Goal: Task Accomplishment & Management: Use online tool/utility

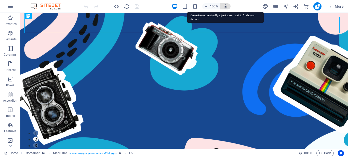
click at [225, 6] on icon "button" at bounding box center [225, 6] width 5 height 5
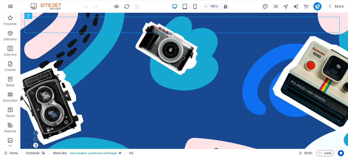
click at [9, 6] on icon "button" at bounding box center [10, 6] width 6 height 6
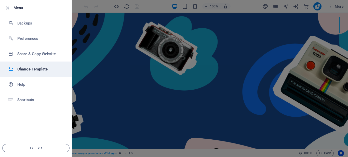
click at [31, 69] on h6 "Change Template" at bounding box center [40, 69] width 47 height 6
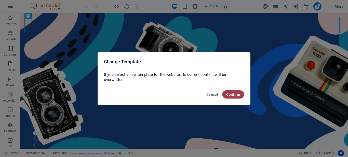
click at [236, 94] on span "Confirm" at bounding box center [234, 94] width 14 height 4
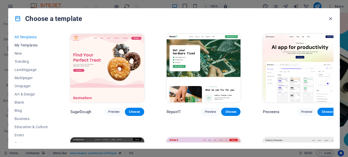
click at [23, 45] on span "My Templates" at bounding box center [31, 45] width 33 height 4
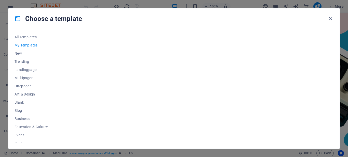
click at [33, 45] on span "My Templates" at bounding box center [31, 45] width 33 height 4
click at [92, 54] on div at bounding box center [201, 87] width 265 height 109
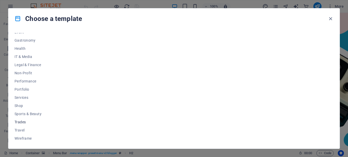
click at [22, 121] on span "Trades" at bounding box center [31, 122] width 33 height 4
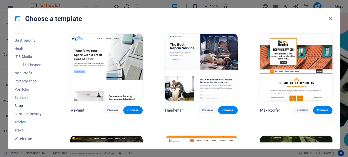
click at [20, 106] on span "Shop" at bounding box center [31, 106] width 33 height 4
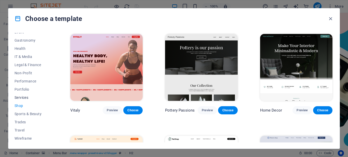
click at [21, 97] on span "Services" at bounding box center [31, 97] width 33 height 4
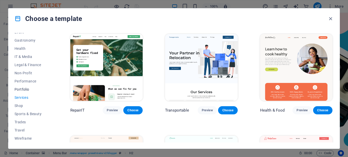
click at [21, 90] on span "Portfolio" at bounding box center [31, 89] width 33 height 4
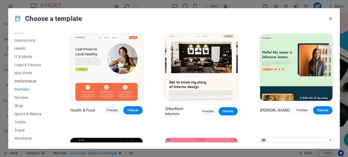
click at [27, 81] on span "Performance" at bounding box center [31, 81] width 33 height 4
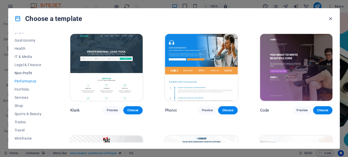
click at [25, 74] on span "Non-Profit" at bounding box center [31, 73] width 33 height 4
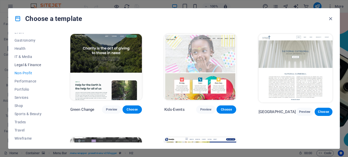
click at [28, 65] on span "Legal & Finance" at bounding box center [31, 65] width 33 height 4
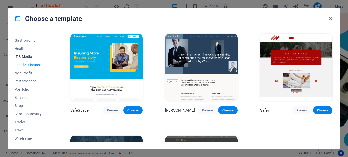
click at [23, 57] on span "IT & Media" at bounding box center [31, 57] width 33 height 4
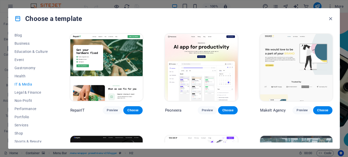
scroll to position [70, 0]
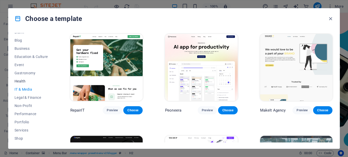
click at [24, 83] on span "Health" at bounding box center [31, 81] width 33 height 4
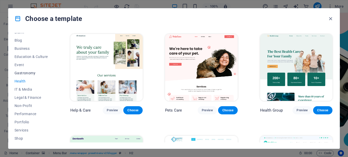
click at [24, 72] on span "Gastronomy" at bounding box center [31, 73] width 33 height 4
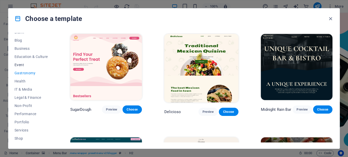
click at [20, 64] on span "Event" at bounding box center [31, 65] width 33 height 4
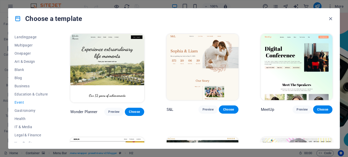
scroll to position [32, 0]
click at [29, 96] on span "Education & Culture" at bounding box center [31, 95] width 33 height 4
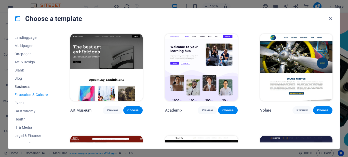
click at [24, 85] on span "Business" at bounding box center [31, 86] width 33 height 4
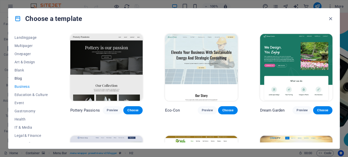
click at [19, 78] on span "Blog" at bounding box center [31, 78] width 33 height 4
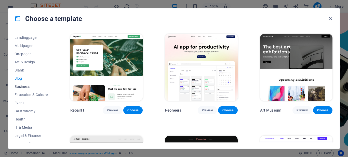
click at [20, 86] on span "Business" at bounding box center [31, 86] width 33 height 4
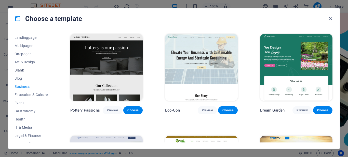
click at [20, 70] on span "Blank" at bounding box center [31, 70] width 33 height 4
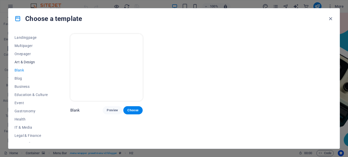
click at [31, 64] on span "Art & Design" at bounding box center [31, 62] width 33 height 4
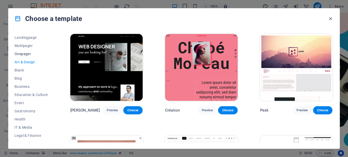
click at [24, 54] on span "Onepager" at bounding box center [31, 54] width 33 height 4
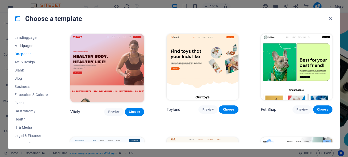
click at [23, 46] on span "Multipager" at bounding box center [31, 46] width 33 height 4
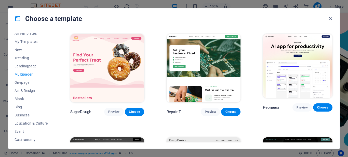
scroll to position [0, 0]
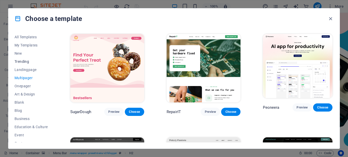
click at [23, 63] on span "Trending" at bounding box center [31, 61] width 33 height 4
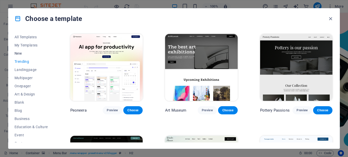
click at [19, 54] on span "New" at bounding box center [31, 53] width 33 height 4
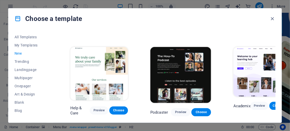
scroll to position [421, 0]
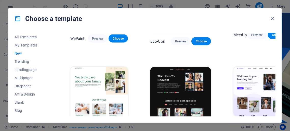
click at [22, 61] on span "Trending" at bounding box center [31, 61] width 33 height 4
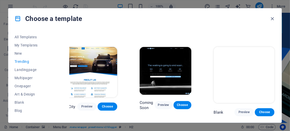
scroll to position [449, 15]
click at [261, 110] on span "Choose" at bounding box center [264, 112] width 11 height 4
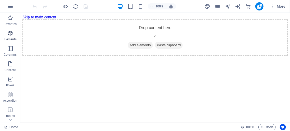
click at [11, 35] on icon "button" at bounding box center [10, 33] width 6 height 6
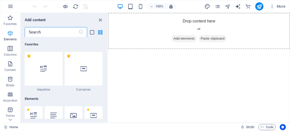
scroll to position [54, 0]
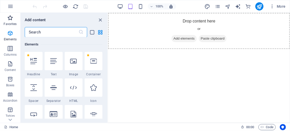
click at [8, 21] on span "Favorites" at bounding box center [10, 21] width 20 height 12
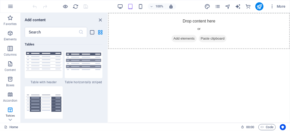
scroll to position [1930, 0]
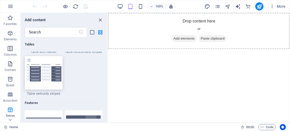
click at [45, 81] on img at bounding box center [43, 72] width 35 height 17
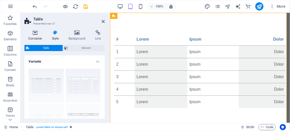
click at [36, 35] on icon at bounding box center [35, 32] width 22 height 5
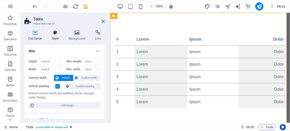
click at [54, 35] on icon at bounding box center [55, 32] width 15 height 5
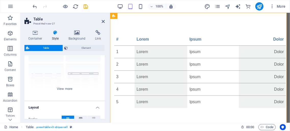
scroll to position [42, 0]
click at [86, 73] on div "grid bordered Default with header horizontally striped vertically striped" at bounding box center [64, 61] width 80 height 77
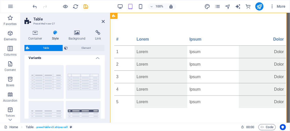
scroll to position [0, 0]
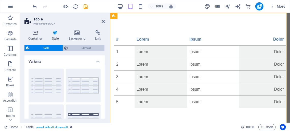
click at [88, 49] on span "Element" at bounding box center [87, 48] width 34 height 6
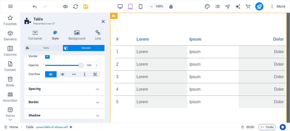
scroll to position [14, 0]
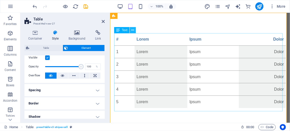
click at [133, 30] on icon at bounding box center [133, 30] width 3 height 5
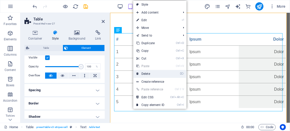
click at [147, 75] on link "⌦ Delete" at bounding box center [150, 74] width 34 height 8
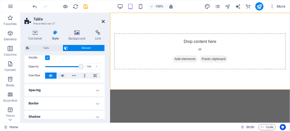
click at [104, 21] on icon at bounding box center [103, 21] width 3 height 4
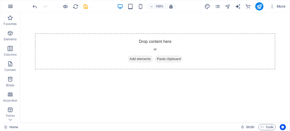
click at [10, 6] on icon "button" at bounding box center [10, 6] width 6 height 6
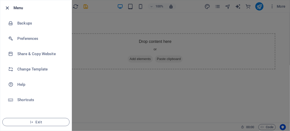
click at [6, 9] on icon "button" at bounding box center [8, 8] width 6 height 6
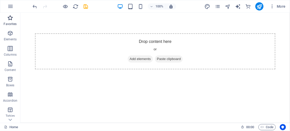
click at [10, 20] on icon "button" at bounding box center [10, 18] width 6 height 6
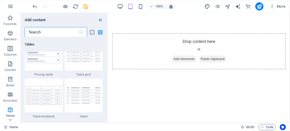
scroll to position [1809, 0]
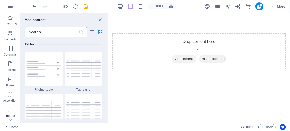
click at [44, 33] on input "text" at bounding box center [52, 32] width 54 height 10
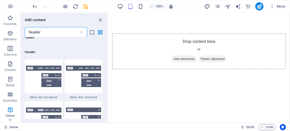
scroll to position [43, 0]
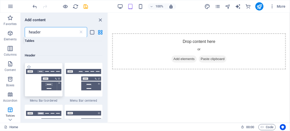
type input "header"
click at [42, 87] on img at bounding box center [43, 79] width 35 height 21
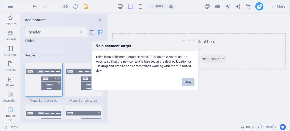
click at [186, 82] on button "Okay" at bounding box center [188, 82] width 13 height 8
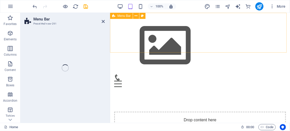
click at [187, 20] on div "Menu Home About Service Contact" at bounding box center [200, 52] width 180 height 78
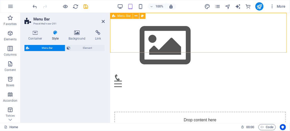
select select "rem"
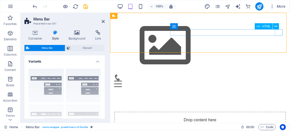
click at [277, 80] on div "Menu" at bounding box center [200, 83] width 172 height 6
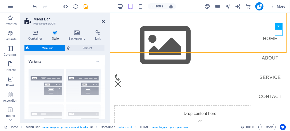
click at [102, 22] on icon at bounding box center [103, 21] width 3 height 4
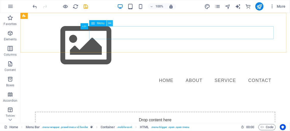
click at [110, 24] on icon at bounding box center [110, 23] width 3 height 5
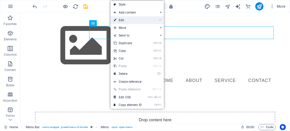
click at [126, 18] on link "⏎ Edit" at bounding box center [128, 20] width 34 height 8
select select
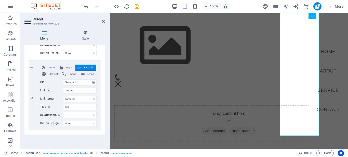
scroll to position [244, 0]
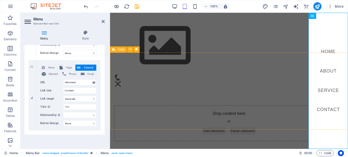
click at [166, 105] on div "Drop content here or Add elements Paste clipboard" at bounding box center [229, 123] width 230 height 36
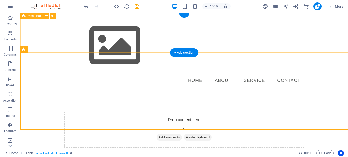
click at [153, 52] on div "Menu Home About Service Contact" at bounding box center [184, 52] width 328 height 78
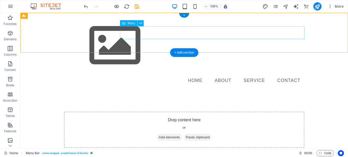
click at [149, 74] on nav "Home About Service Contact" at bounding box center [184, 80] width 241 height 13
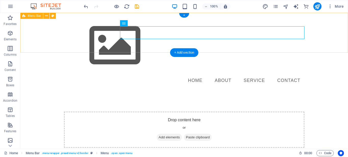
click at [138, 46] on div "Menu Home About Service Contact" at bounding box center [184, 52] width 328 height 78
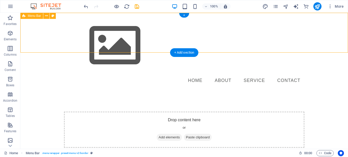
click at [48, 41] on div "Menu Home About Service Contact" at bounding box center [184, 52] width 328 height 78
click at [46, 16] on icon at bounding box center [46, 15] width 3 height 5
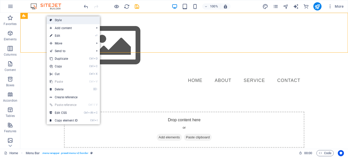
click at [62, 20] on link "Style" at bounding box center [73, 20] width 53 height 8
select select "rem"
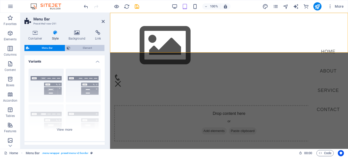
click at [86, 47] on span "Element" at bounding box center [87, 48] width 31 height 6
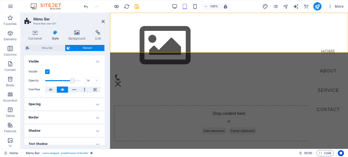
drag, startPoint x: 75, startPoint y: 81, endPoint x: 69, endPoint y: 81, distance: 5.9
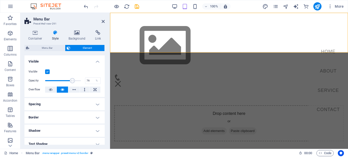
click at [70, 81] on span at bounding box center [72, 80] width 5 height 5
drag, startPoint x: 69, startPoint y: 81, endPoint x: 61, endPoint y: 81, distance: 7.7
click at [61, 81] on span at bounding box center [63, 80] width 5 height 5
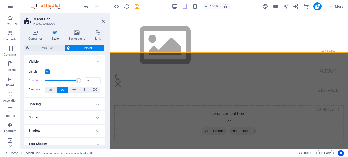
type input "100"
drag, startPoint x: 61, startPoint y: 81, endPoint x: 83, endPoint y: 82, distance: 21.5
click at [83, 82] on div "Opacity 100 %" at bounding box center [65, 81] width 72 height 8
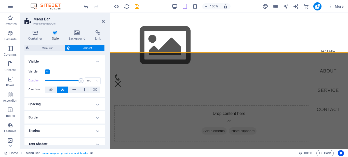
click at [92, 106] on h4 "Spacing" at bounding box center [64, 104] width 80 height 12
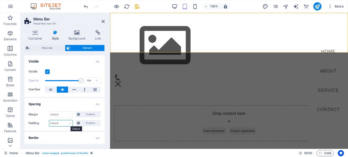
click at [49, 120] on select "Default px rem % vh vw Custom" at bounding box center [60, 123] width 23 height 6
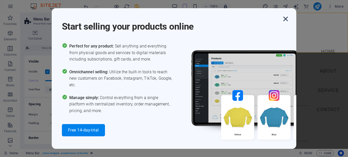
click at [285, 19] on icon "button" at bounding box center [285, 18] width 9 height 9
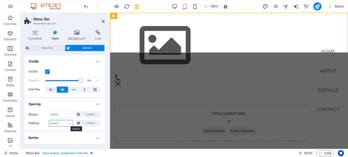
click at [49, 120] on select "Default px rem % vh vw Custom" at bounding box center [60, 123] width 23 height 6
select select "%"
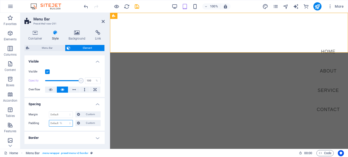
click option "%" at bounding box center [0, 0] width 0 height 0
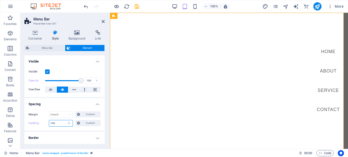
click at [62, 124] on input "100" at bounding box center [60, 123] width 23 height 6
type input "1"
type input "5"
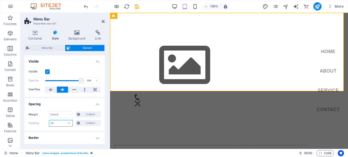
click at [56, 123] on input "10" at bounding box center [60, 123] width 23 height 6
type input "2"
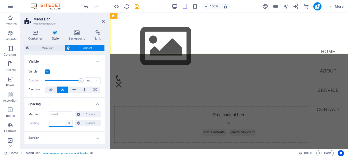
click at [66, 120] on select "Default px rem % vh vw Custom" at bounding box center [69, 123] width 7 height 6
select select "px"
click option "px" at bounding box center [0, 0] width 0 height 0
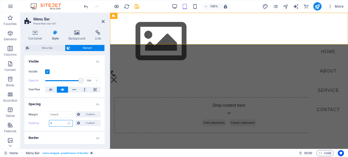
click at [56, 125] on input "0" at bounding box center [60, 123] width 23 height 6
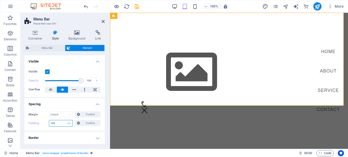
click at [59, 122] on input "120" at bounding box center [60, 123] width 23 height 6
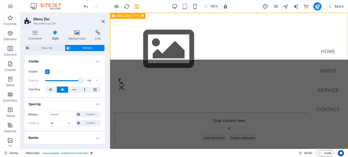
click at [175, 45] on div "Menu Home About Service Contact" at bounding box center [229, 52] width 238 height 79
click at [57, 124] on input "30" at bounding box center [60, 123] width 23 height 6
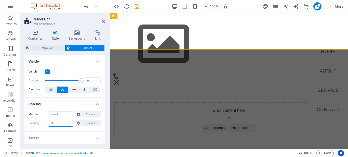
type input "1"
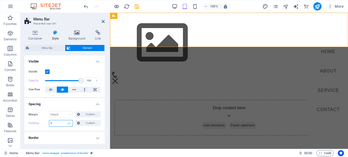
click at [55, 123] on input "5" at bounding box center [60, 123] width 23 height 6
type input "3"
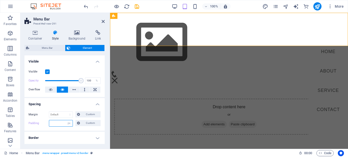
type input "2"
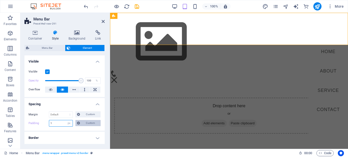
type input "1"
click at [83, 124] on span "Custom" at bounding box center [91, 123] width 18 height 6
click at [49, 111] on select "Default auto px % rem vw vh Custom" at bounding box center [60, 114] width 23 height 6
click option "auto" at bounding box center [0, 0] width 0 height 0
select select "DISABLED_OPTION_VALUE"
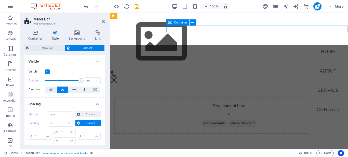
click at [179, 70] on div "Menu" at bounding box center [229, 73] width 238 height 6
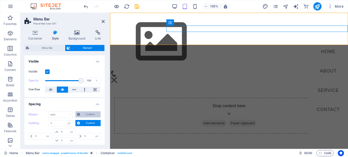
click at [88, 114] on span "Custom" at bounding box center [91, 114] width 18 height 6
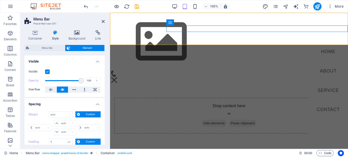
click at [64, 102] on h4 "Spacing" at bounding box center [64, 102] width 80 height 9
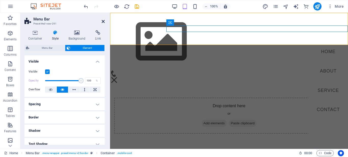
click at [103, 20] on icon at bounding box center [103, 21] width 3 height 4
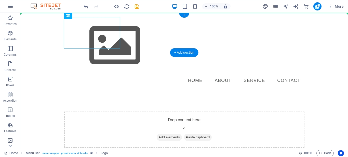
drag, startPoint x: 90, startPoint y: 31, endPoint x: 59, endPoint y: 31, distance: 30.9
click at [59, 31] on div "Menu Home About Service Contact" at bounding box center [184, 52] width 328 height 78
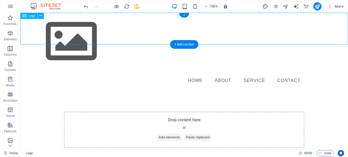
click at [174, 30] on div at bounding box center [184, 41] width 328 height 57
click at [203, 27] on div at bounding box center [184, 41] width 328 height 57
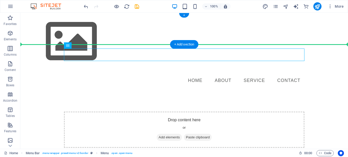
drag, startPoint x: 210, startPoint y: 53, endPoint x: 211, endPoint y: 33, distance: 19.9
click at [211, 33] on div "Menu Home About Service Contact Drop content here or Add elements Paste clipboa…" at bounding box center [184, 90] width 328 height 155
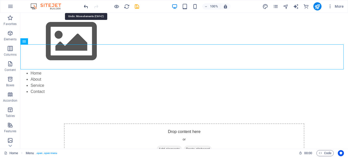
click at [86, 7] on icon "undo" at bounding box center [86, 7] width 6 height 6
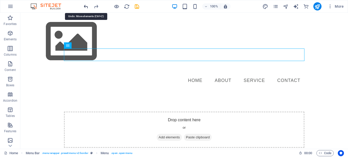
click at [86, 7] on icon "undo" at bounding box center [86, 7] width 6 height 6
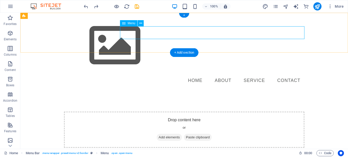
click at [149, 74] on nav "Home About Service Contact" at bounding box center [184, 80] width 241 height 13
click at [157, 74] on nav "Home About Service Contact" at bounding box center [184, 80] width 241 height 13
drag, startPoint x: 157, startPoint y: 31, endPoint x: 131, endPoint y: 32, distance: 25.5
click at [131, 74] on nav "Home About Service Contact" at bounding box center [184, 80] width 241 height 13
click at [160, 74] on nav "Home About Service Contact" at bounding box center [184, 80] width 241 height 13
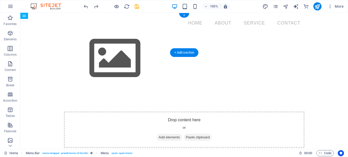
drag, startPoint x: 151, startPoint y: 37, endPoint x: 158, endPoint y: 35, distance: 7.7
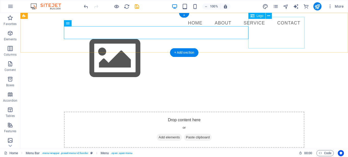
click at [274, 30] on div at bounding box center [184, 58] width 241 height 57
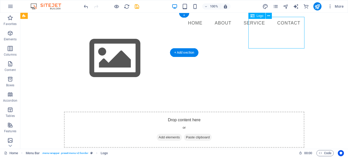
click at [274, 30] on div at bounding box center [184, 58] width 241 height 57
click at [270, 32] on div at bounding box center [184, 58] width 241 height 57
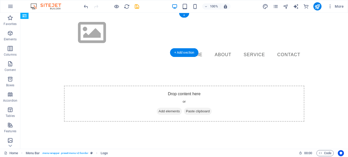
drag, startPoint x: 270, startPoint y: 32, endPoint x: 66, endPoint y: 34, distance: 204.1
click at [66, 34] on div "Home About Service Contact Menu" at bounding box center [184, 39] width 249 height 52
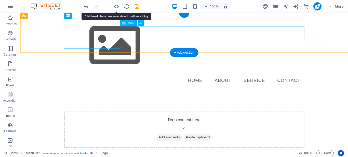
click at [138, 74] on nav "Home About Service Contact" at bounding box center [184, 80] width 241 height 13
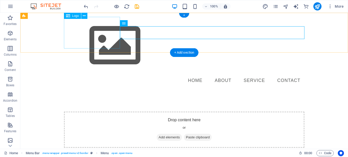
click at [80, 31] on div at bounding box center [184, 45] width 241 height 57
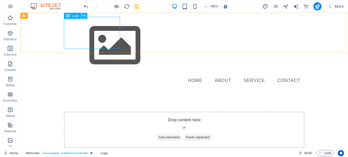
click at [84, 15] on icon at bounding box center [84, 15] width 3 height 5
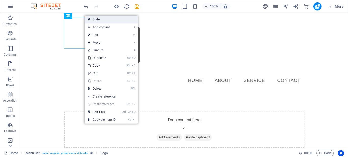
click at [97, 21] on link "Style" at bounding box center [111, 20] width 53 height 8
select select "px"
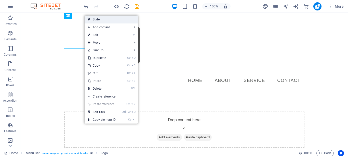
select select "px"
select select "rem"
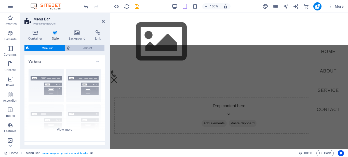
click at [85, 48] on span "Element" at bounding box center [87, 48] width 31 height 6
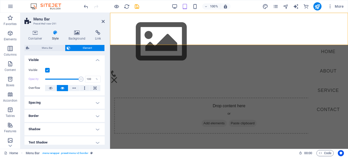
scroll to position [0, 0]
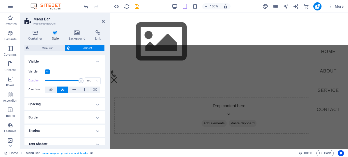
click at [92, 105] on h4 "Spacing" at bounding box center [64, 104] width 80 height 12
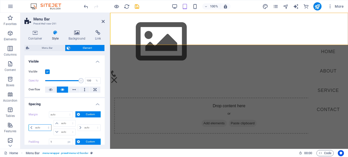
click at [29, 124] on select "auto px % rem vw vh" at bounding box center [40, 127] width 22 height 6
click at [81, 119] on div "Margin Default auto px % rem vw vh Custom Custom auto px % rem vw vh auto px % …" at bounding box center [65, 123] width 72 height 25
click at [68, 81] on span at bounding box center [63, 81] width 36 height 8
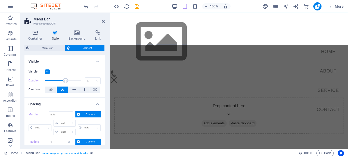
click at [63, 81] on span at bounding box center [63, 81] width 36 height 8
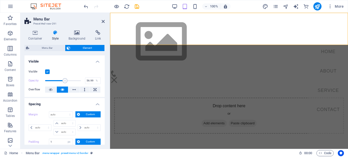
type input "70"
click at [67, 81] on span at bounding box center [63, 81] width 36 height 8
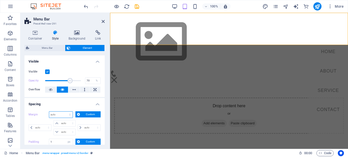
click at [49, 111] on select "Default auto px % rem vw vh Custom" at bounding box center [60, 114] width 23 height 6
click at [78, 101] on h4 "Spacing" at bounding box center [64, 102] width 80 height 9
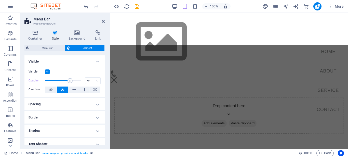
click at [92, 117] on h4 "Border" at bounding box center [64, 117] width 80 height 12
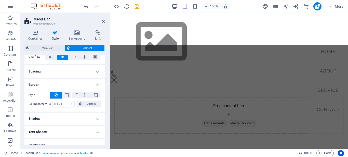
scroll to position [39, 0]
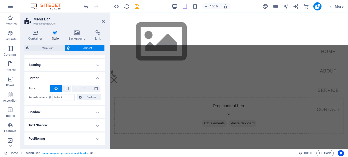
click at [93, 65] on h4 "Spacing" at bounding box center [64, 65] width 80 height 12
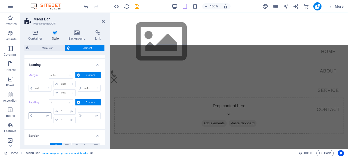
click at [32, 116] on icon at bounding box center [31, 115] width 2 height 3
click at [30, 115] on icon at bounding box center [31, 115] width 2 height 3
click at [63, 103] on input "1" at bounding box center [60, 102] width 23 height 6
click at [124, 77] on div "Drop content here or Add elements Paste clipboard" at bounding box center [229, 115] width 238 height 77
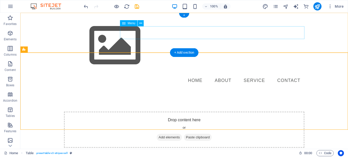
click at [178, 74] on nav "Home About Service Contact" at bounding box center [184, 80] width 241 height 13
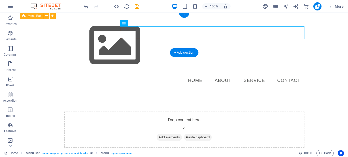
click at [53, 33] on div "Home About Service Contact Menu" at bounding box center [184, 52] width 328 height 78
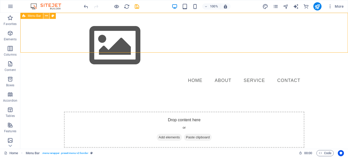
click at [45, 17] on button at bounding box center [46, 16] width 6 height 6
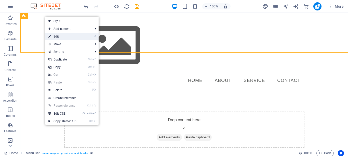
click at [57, 36] on link "⏎ Edit" at bounding box center [62, 37] width 34 height 8
select select "px"
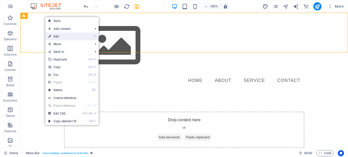
select select "px"
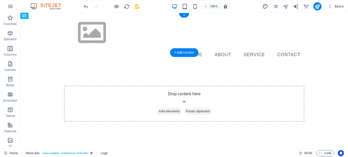
drag, startPoint x: 48, startPoint y: 31, endPoint x: 160, endPoint y: 34, distance: 112.6
click at [160, 34] on div "Home About Service Contact Menu" at bounding box center [184, 39] width 249 height 52
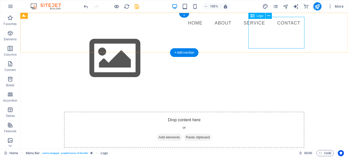
click at [267, 30] on div at bounding box center [184, 58] width 241 height 57
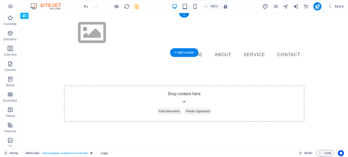
drag, startPoint x: 276, startPoint y: 31, endPoint x: 85, endPoint y: 35, distance: 191.1
click at [85, 35] on div "Home About Service Contact Menu" at bounding box center [184, 39] width 249 height 52
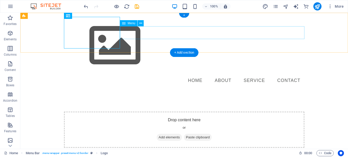
click at [152, 74] on nav "Home About Service Contact" at bounding box center [184, 80] width 241 height 13
click at [93, 34] on div at bounding box center [184, 45] width 241 height 57
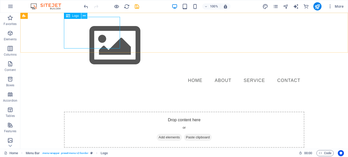
click at [85, 17] on icon at bounding box center [84, 15] width 3 height 5
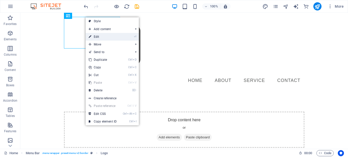
click at [99, 38] on link "⏎ Edit" at bounding box center [103, 37] width 34 height 8
select select "px"
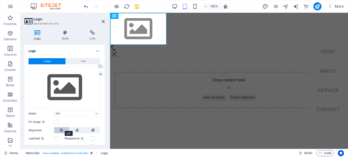
click at [60, 128] on icon at bounding box center [62, 130] width 4 height 6
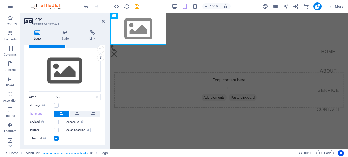
scroll to position [19, 0]
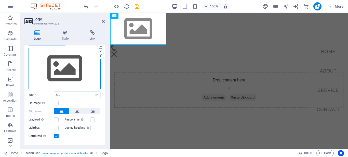
drag, startPoint x: 60, startPoint y: 67, endPoint x: 54, endPoint y: 67, distance: 6.6
click at [54, 67] on div "Drag files here, click to choose files or select files from Files or our free s…" at bounding box center [65, 69] width 72 height 42
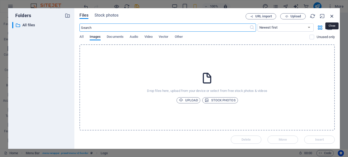
click at [290, 14] on icon "button" at bounding box center [333, 16] width 6 height 6
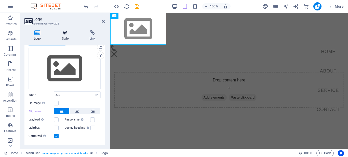
click at [66, 34] on icon at bounding box center [66, 32] width 26 height 5
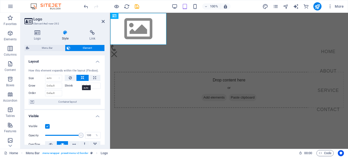
click at [77, 81] on button at bounding box center [83, 78] width 12 height 6
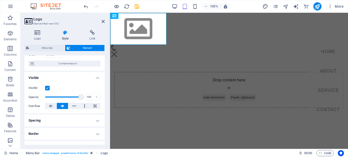
scroll to position [36, 0]
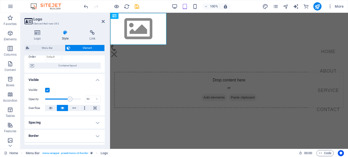
type input "100"
drag, startPoint x: 77, startPoint y: 103, endPoint x: 82, endPoint y: 103, distance: 5.1
click at [82, 103] on div "Opacity 100 %" at bounding box center [65, 99] width 72 height 8
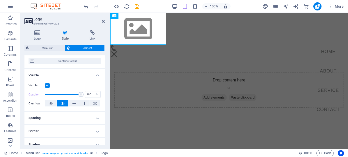
scroll to position [0, 0]
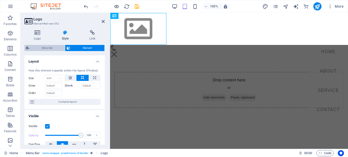
click at [45, 48] on span "Menu Bar" at bounding box center [47, 48] width 33 height 6
select select "rem"
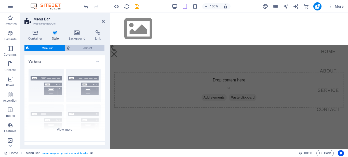
click at [90, 48] on span "Element" at bounding box center [87, 48] width 31 height 6
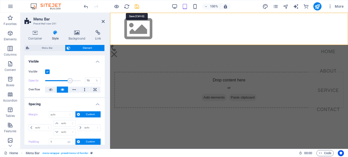
click at [136, 7] on icon "save" at bounding box center [137, 7] width 6 height 6
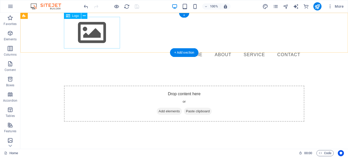
click at [95, 29] on div at bounding box center [184, 33] width 241 height 32
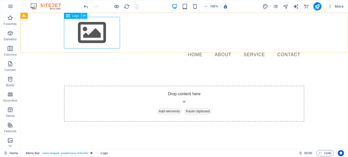
click at [84, 14] on icon at bounding box center [84, 15] width 3 height 5
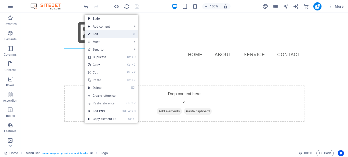
click at [96, 35] on link "⏎ Edit" at bounding box center [102, 34] width 34 height 8
select select "px"
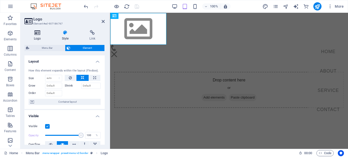
click at [40, 34] on icon at bounding box center [37, 32] width 26 height 5
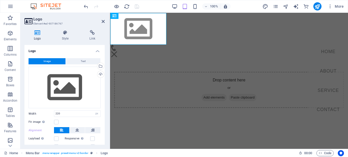
scroll to position [19, 0]
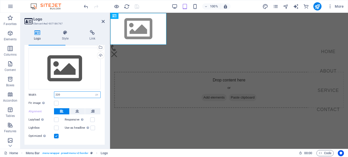
click at [71, 93] on input "220" at bounding box center [77, 95] width 46 height 6
click at [65, 92] on input "220" at bounding box center [77, 95] width 46 height 6
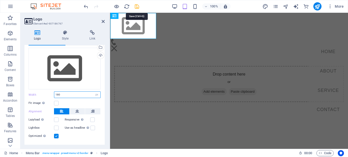
type input "180"
click at [138, 7] on icon "save" at bounding box center [137, 7] width 6 height 6
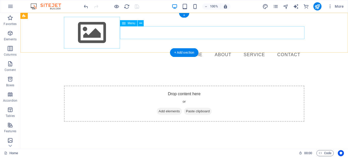
click at [188, 48] on nav "Home About Service Contact" at bounding box center [184, 54] width 241 height 13
click at [165, 48] on nav "Home About Service Contact" at bounding box center [184, 54] width 241 height 13
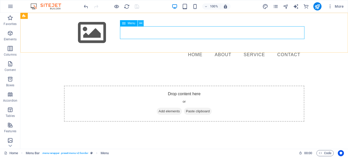
click at [140, 23] on icon at bounding box center [141, 23] width 3 height 5
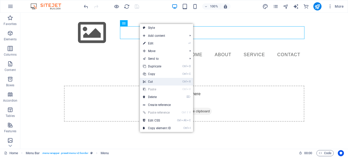
click at [156, 83] on link "Ctrl X Cut" at bounding box center [157, 82] width 34 height 8
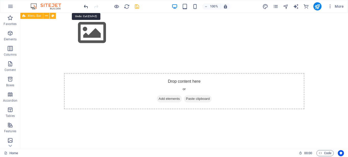
click at [85, 6] on icon "undo" at bounding box center [86, 7] width 6 height 6
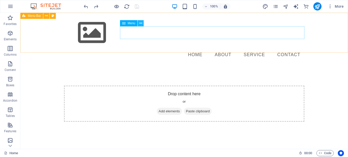
click at [141, 24] on icon at bounding box center [141, 23] width 3 height 5
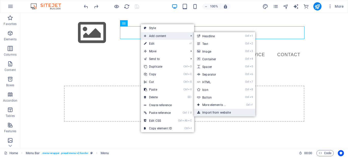
click at [217, 111] on link "Import from website" at bounding box center [224, 113] width 61 height 8
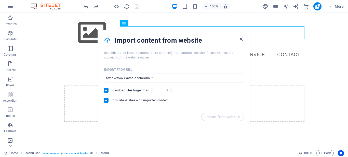
click at [240, 40] on icon "button" at bounding box center [242, 39] width 6 height 6
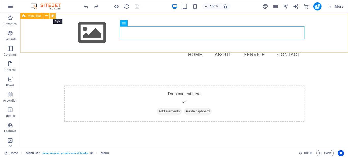
click at [53, 15] on icon at bounding box center [53, 15] width 3 height 5
select select "rem"
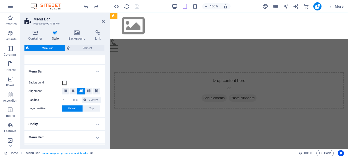
scroll to position [77, 0]
click at [65, 91] on icon at bounding box center [65, 90] width 3 height 3
click at [80, 91] on icon at bounding box center [81, 90] width 3 height 3
click at [66, 89] on icon at bounding box center [65, 90] width 3 height 3
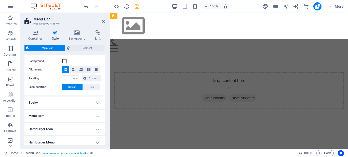
scroll to position [100, 0]
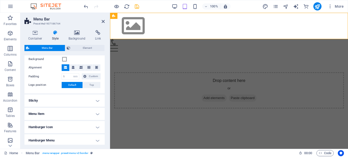
click at [93, 115] on h4 "Menu Item" at bounding box center [64, 114] width 80 height 12
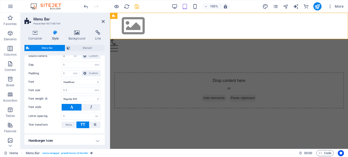
scroll to position [221, 0]
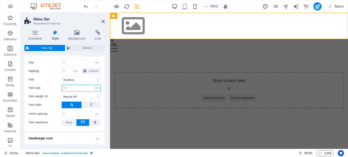
click at [87, 88] on input "1.1" at bounding box center [81, 88] width 39 height 6
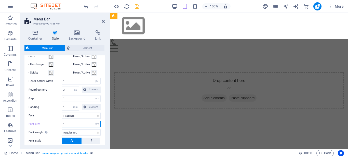
scroll to position [181, 0]
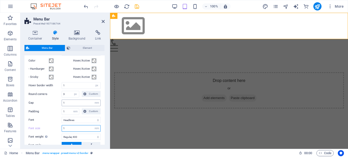
type input "1"
click at [82, 103] on input "1" at bounding box center [81, 103] width 39 height 6
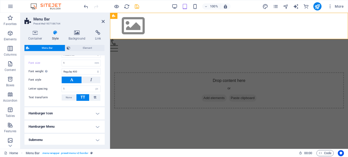
scroll to position [247, 0]
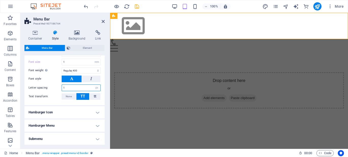
click at [71, 87] on input "1" at bounding box center [81, 88] width 39 height 6
type input "0"
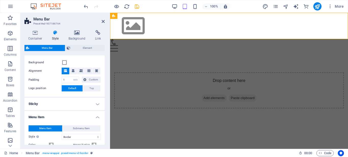
scroll to position [96, 0]
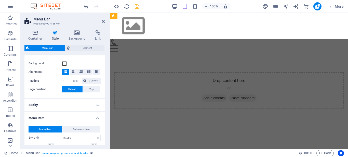
type input "051"
click at [90, 105] on h4 "Sticky" at bounding box center [64, 105] width 80 height 12
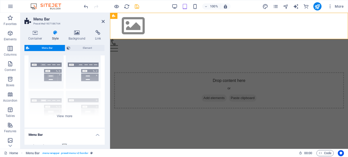
scroll to position [12, 0]
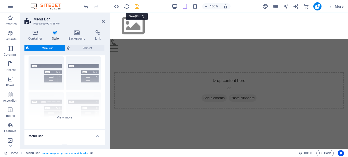
click at [135, 7] on icon "save" at bounding box center [137, 7] width 6 height 6
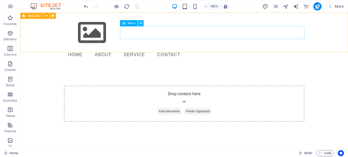
click at [140, 23] on icon at bounding box center [141, 23] width 3 height 5
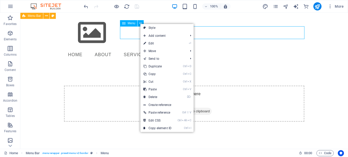
click at [124, 24] on icon at bounding box center [124, 23] width 4 height 6
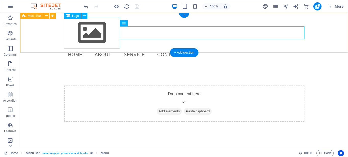
click at [97, 33] on div at bounding box center [184, 33] width 241 height 32
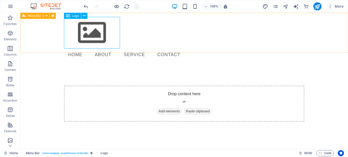
click at [70, 17] on icon at bounding box center [68, 16] width 4 height 6
click at [84, 16] on icon at bounding box center [84, 15] width 3 height 5
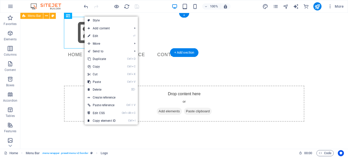
click at [42, 32] on div "Home About Service Contact Menu" at bounding box center [184, 39] width 328 height 52
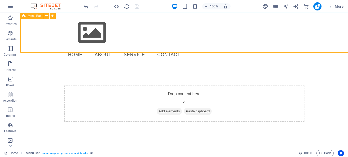
click at [34, 16] on span "Menu Bar" at bounding box center [34, 15] width 13 height 3
click at [45, 16] on icon at bounding box center [46, 15] width 3 height 5
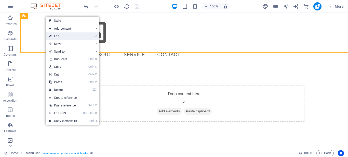
click at [57, 36] on link "⏎ Edit" at bounding box center [63, 36] width 34 height 8
select select "rem"
select select "sticky_reverse"
select select "px"
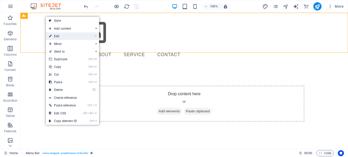
select select "px"
select select "hover_border"
select select "px"
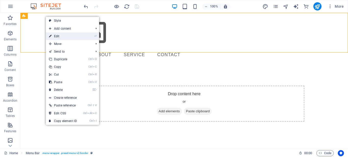
select select "rem"
select select "link-special-font"
select select "rem"
select select "400"
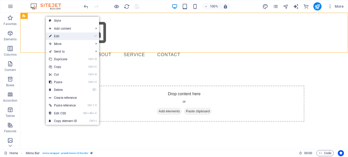
select select "px"
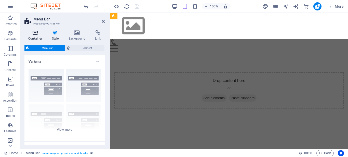
click at [34, 35] on h4 "Container" at bounding box center [36, 35] width 24 height 11
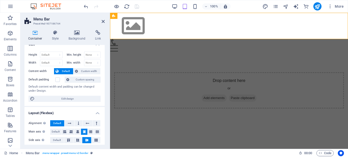
scroll to position [0, 0]
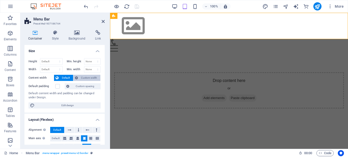
click at [88, 79] on span "Custom width" at bounding box center [90, 78] width 20 height 6
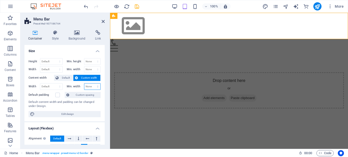
click at [84, 83] on select "None px rem % vh vw" at bounding box center [92, 86] width 16 height 6
click at [67, 79] on span "Default" at bounding box center [65, 78] width 11 height 6
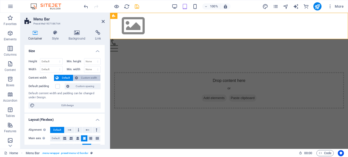
click at [82, 78] on span "Custom width" at bounding box center [90, 78] width 20 height 6
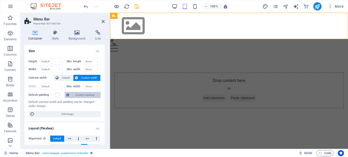
click at [72, 95] on span "Custom spacing" at bounding box center [85, 95] width 28 height 6
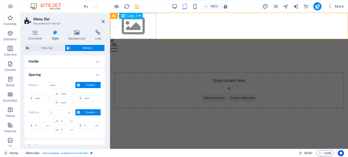
click at [133, 26] on div at bounding box center [229, 26] width 238 height 26
click at [50, 49] on span "Menu Bar" at bounding box center [47, 48] width 33 height 6
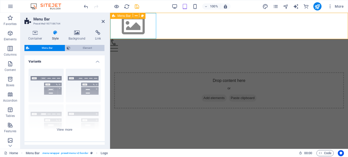
click at [84, 47] on span "Element" at bounding box center [87, 48] width 31 height 6
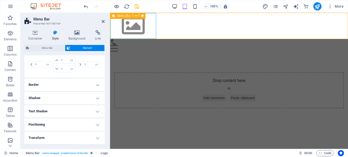
scroll to position [58, 0]
click at [88, 85] on h4 "Border" at bounding box center [64, 87] width 80 height 12
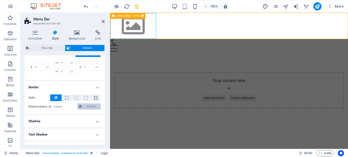
click at [86, 106] on span "Custom" at bounding box center [91, 106] width 16 height 6
click at [66, 97] on span at bounding box center [67, 98] width 4 height 4
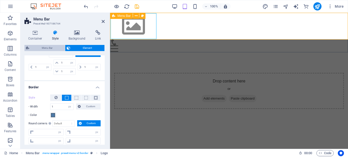
click at [44, 50] on span "Menu Bar" at bounding box center [47, 48] width 33 height 6
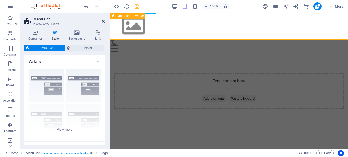
click at [104, 20] on icon at bounding box center [103, 21] width 3 height 4
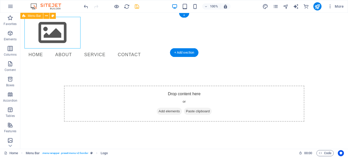
click at [230, 48] on div "Home About Service Contact Menu" at bounding box center [184, 39] width 328 height 52
